Goal: Information Seeking & Learning: Learn about a topic

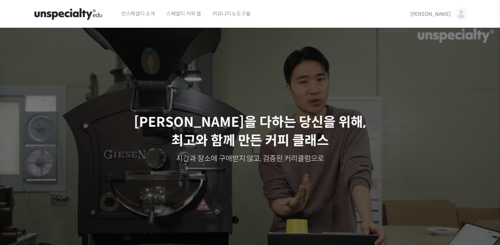
drag, startPoint x: 207, startPoint y: 0, endPoint x: 171, endPoint y: 35, distance: 50.1
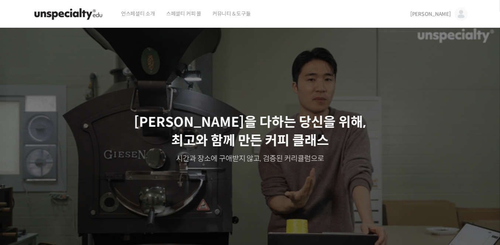
click at [171, 35] on div "Slider" at bounding box center [249, 138] width 443 height 221
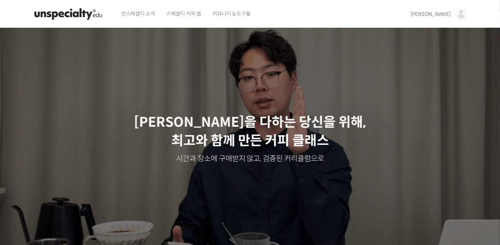
drag, startPoint x: 163, startPoint y: 0, endPoint x: 104, endPoint y: 52, distance: 78.5
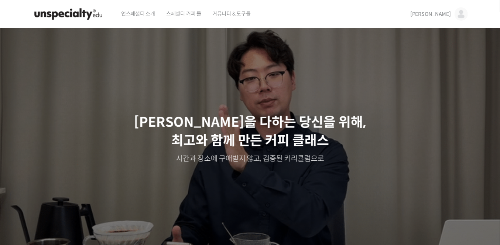
click at [104, 52] on div "주성현 로스터님 Benjamin Put 전주연 바리스타님 최철 로스터님 윤선희 심사위원님 방현영 로스터님 Patrik Rolf 박상호 바리스타…" at bounding box center [250, 138] width 500 height 221
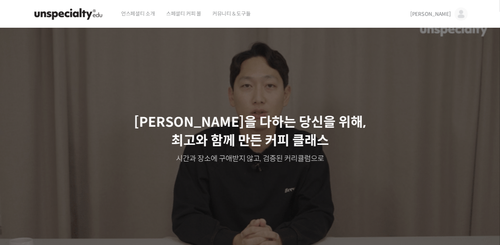
click at [194, 13] on span "스페셜티 커피 몰" at bounding box center [183, 14] width 35 height 28
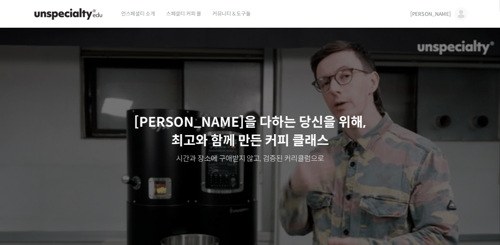
click at [458, 14] on img at bounding box center [460, 13] width 13 height 13
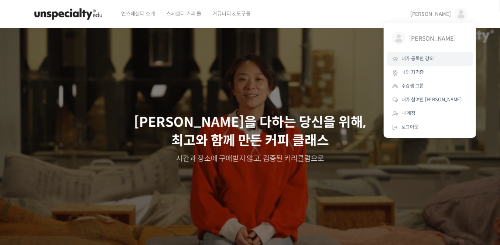
click at [416, 59] on span "내가 등록한 강의" at bounding box center [417, 58] width 32 height 6
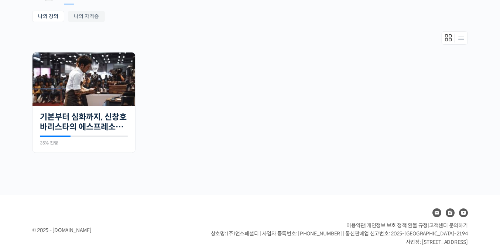
scroll to position [137, 0]
click at [79, 96] on img at bounding box center [83, 79] width 103 height 54
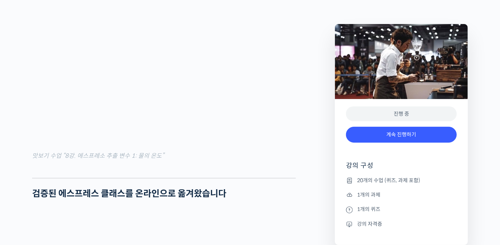
scroll to position [902, 0]
